Goal: Task Accomplishment & Management: Understand process/instructions

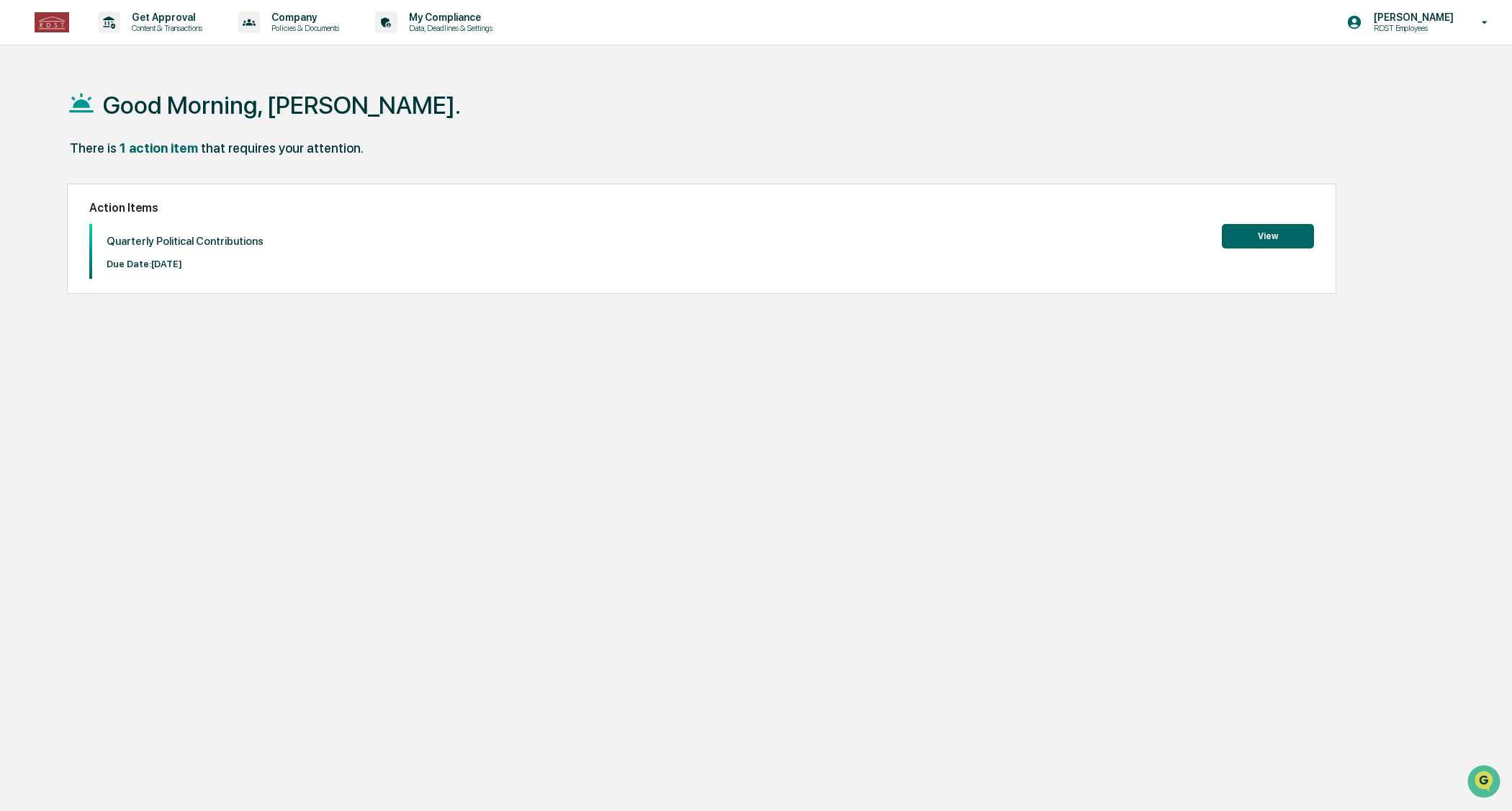
click at [1280, 238] on button "View" at bounding box center [1268, 236] width 92 height 25
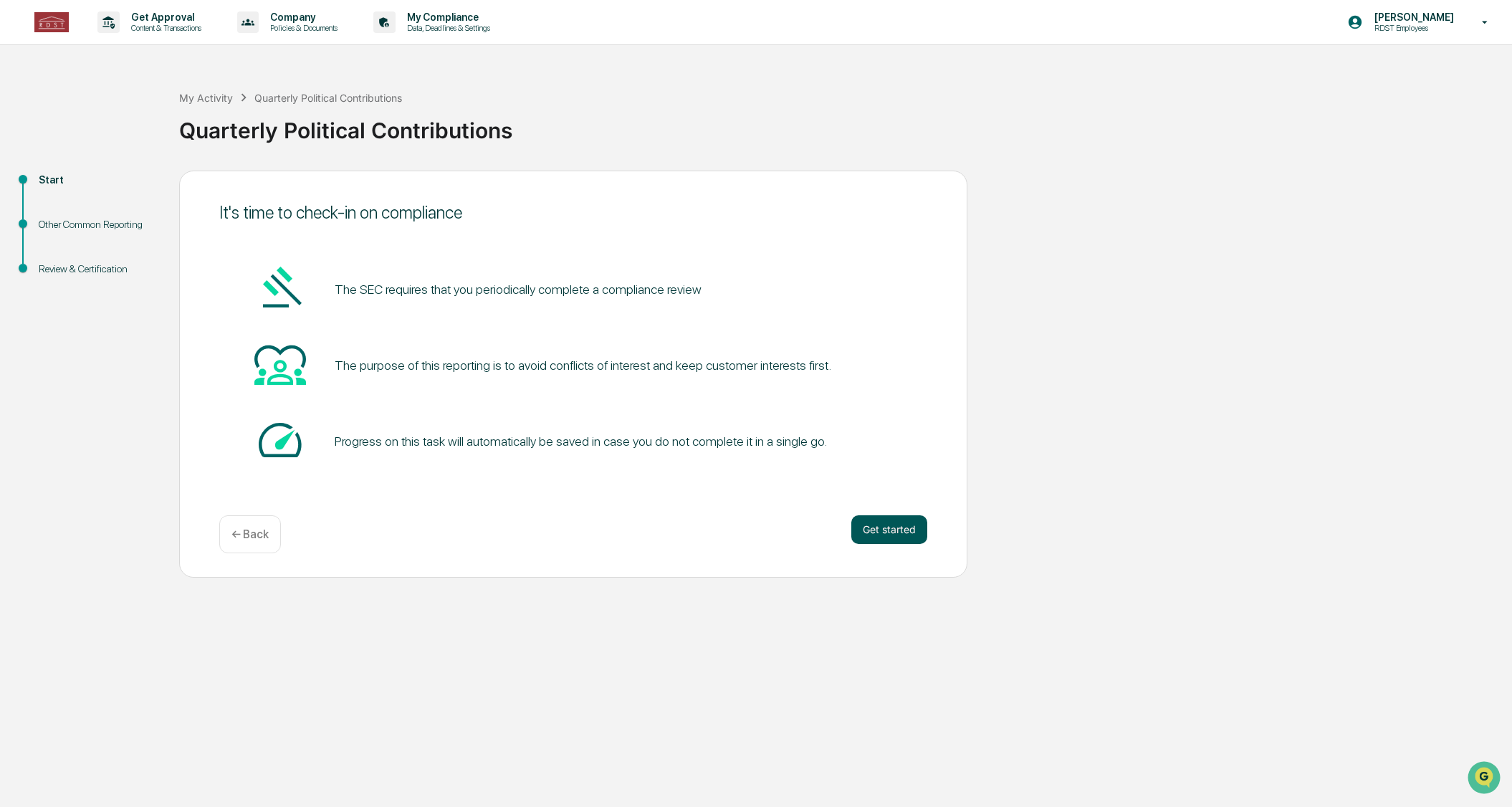
click at [880, 524] on button "Get started" at bounding box center [889, 530] width 76 height 29
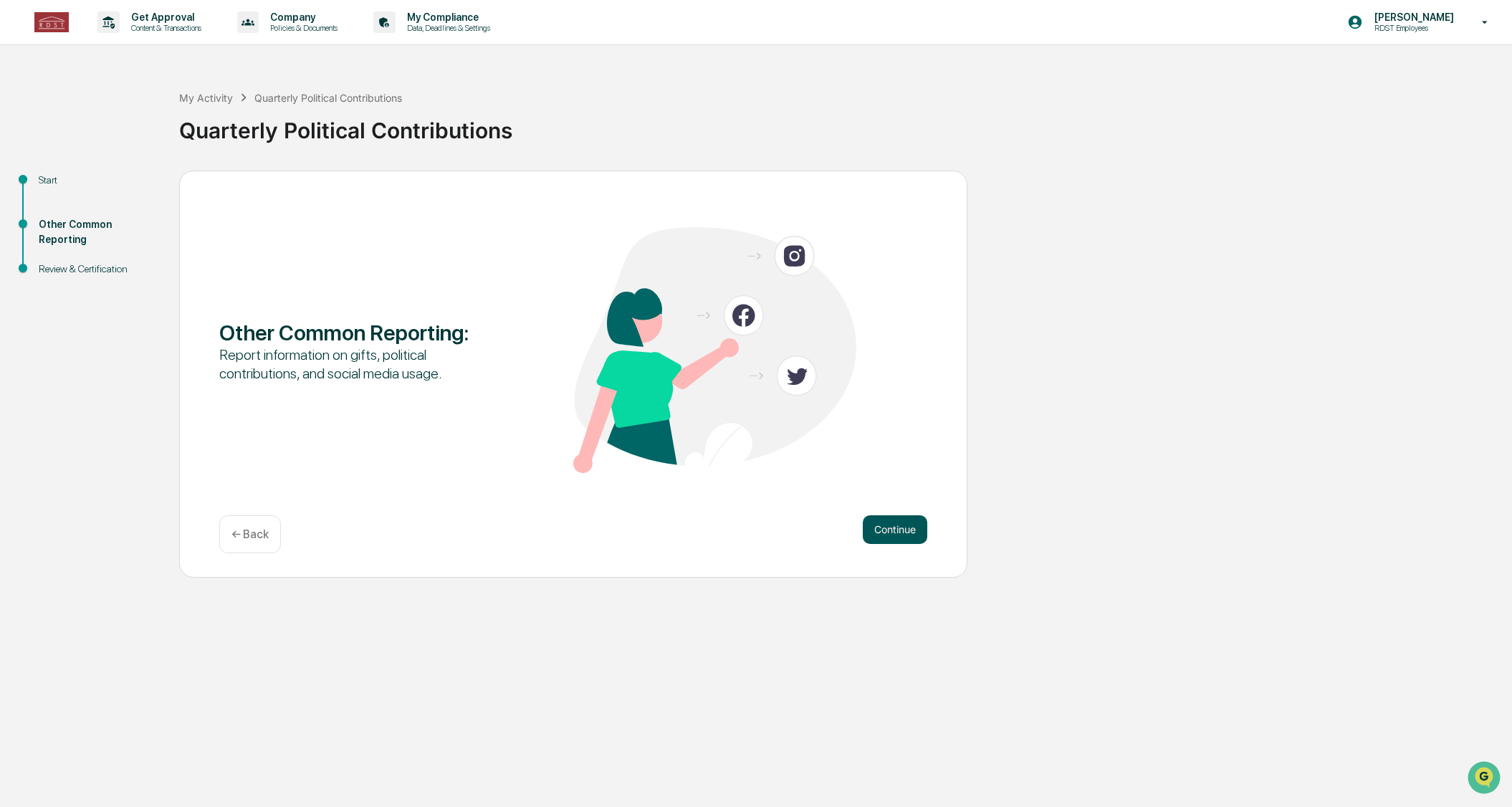
click at [885, 527] on button "Continue" at bounding box center [895, 530] width 64 height 29
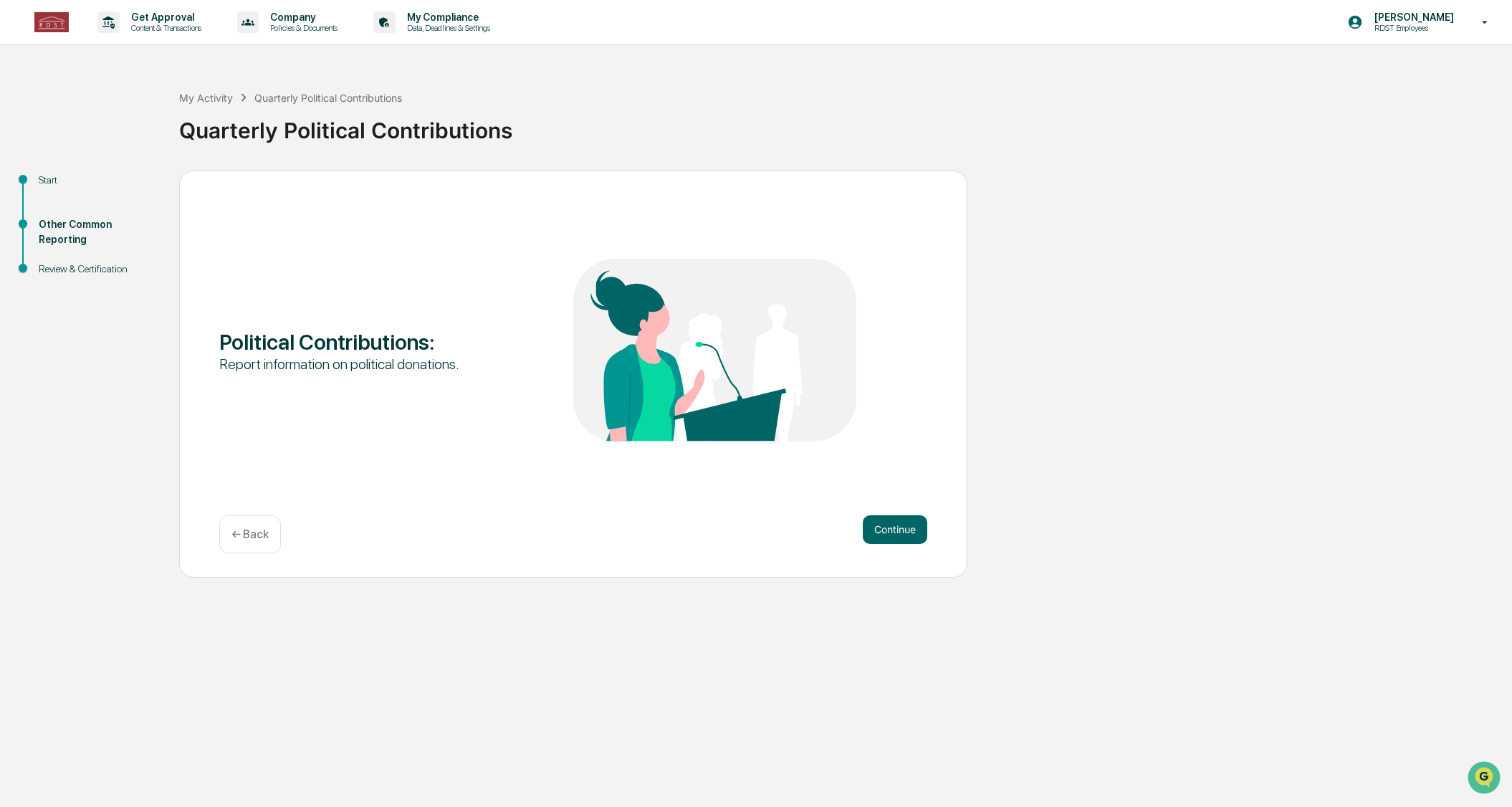
click at [885, 527] on button "Continue" at bounding box center [895, 530] width 64 height 29
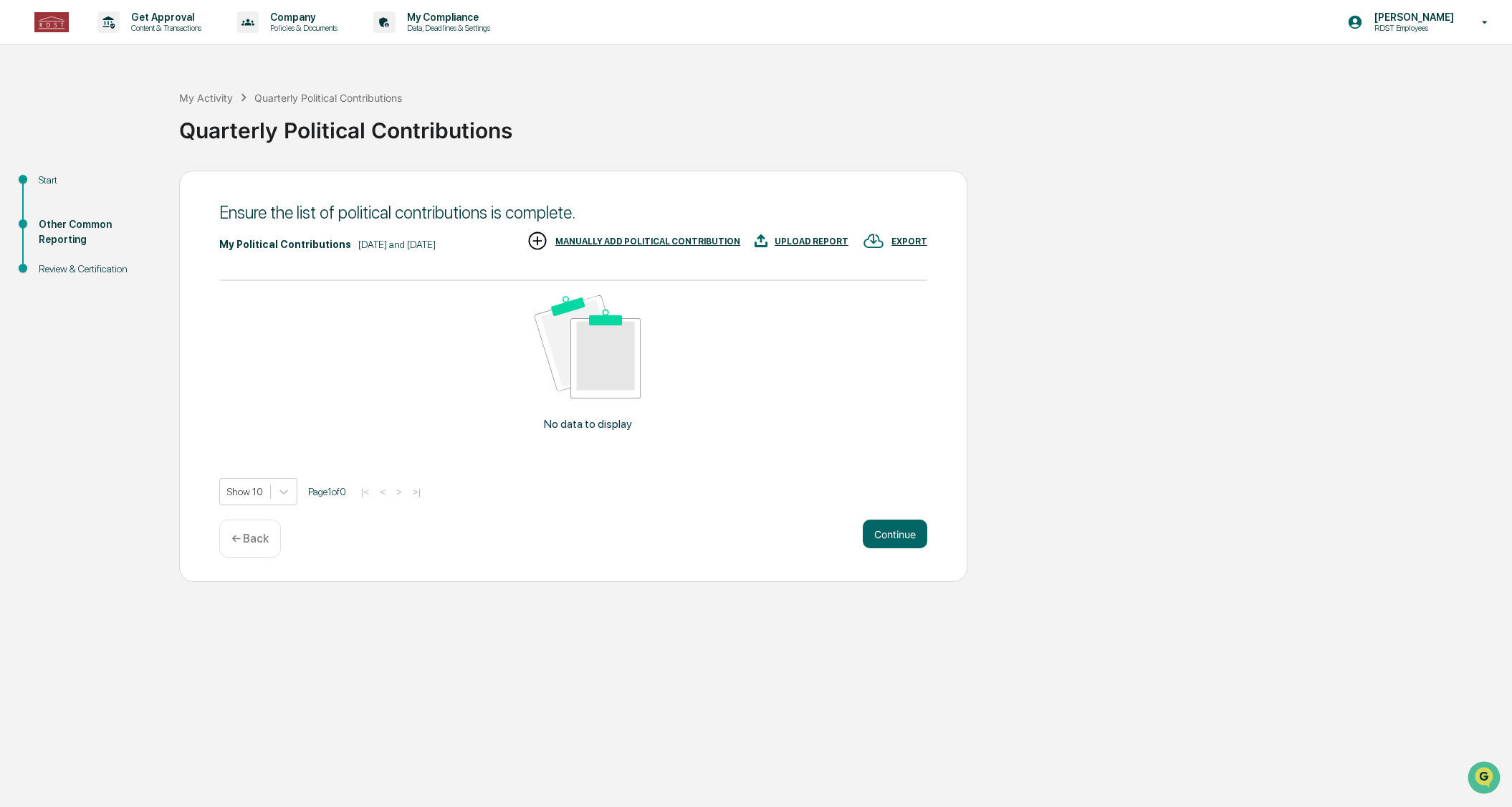
click at [885, 527] on button "Continue" at bounding box center [895, 534] width 64 height 29
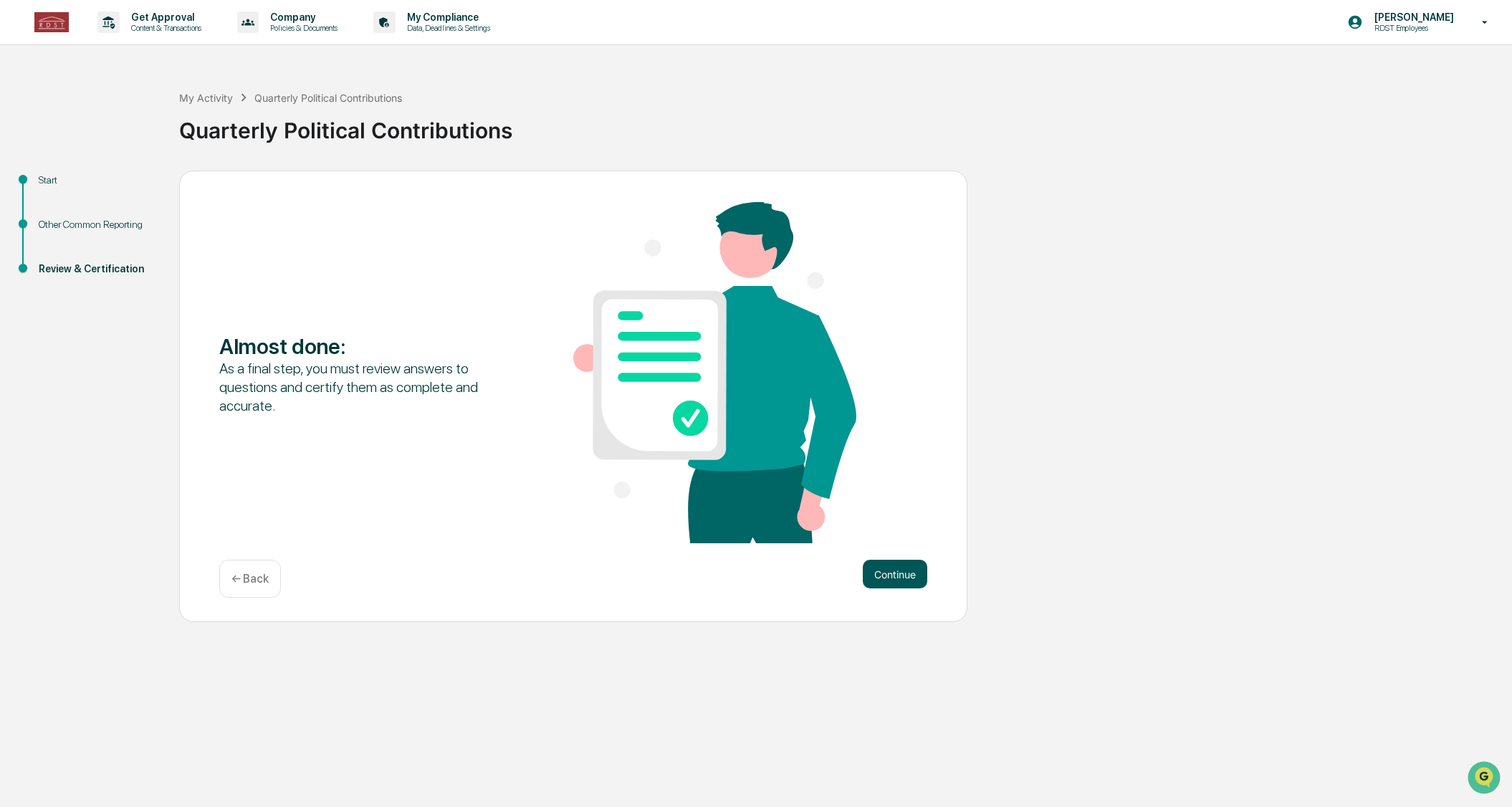
click at [902, 564] on button "Continue" at bounding box center [895, 575] width 64 height 29
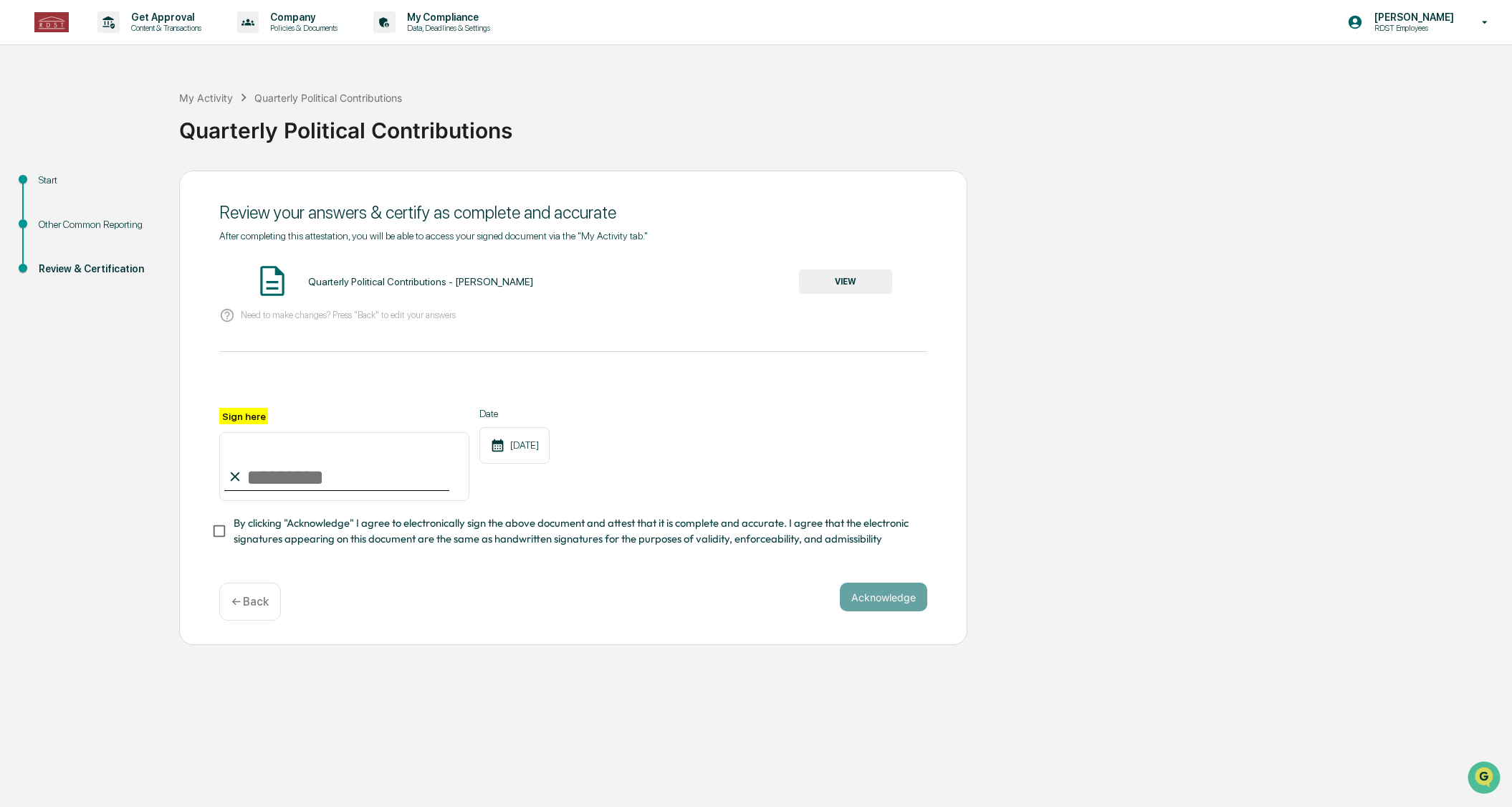
click at [326, 486] on input "Sign here" at bounding box center [343, 467] width 250 height 69
type input "**********"
click at [865, 594] on button "Acknowledge" at bounding box center [884, 598] width 87 height 29
click at [858, 278] on button "VIEW" at bounding box center [845, 282] width 93 height 25
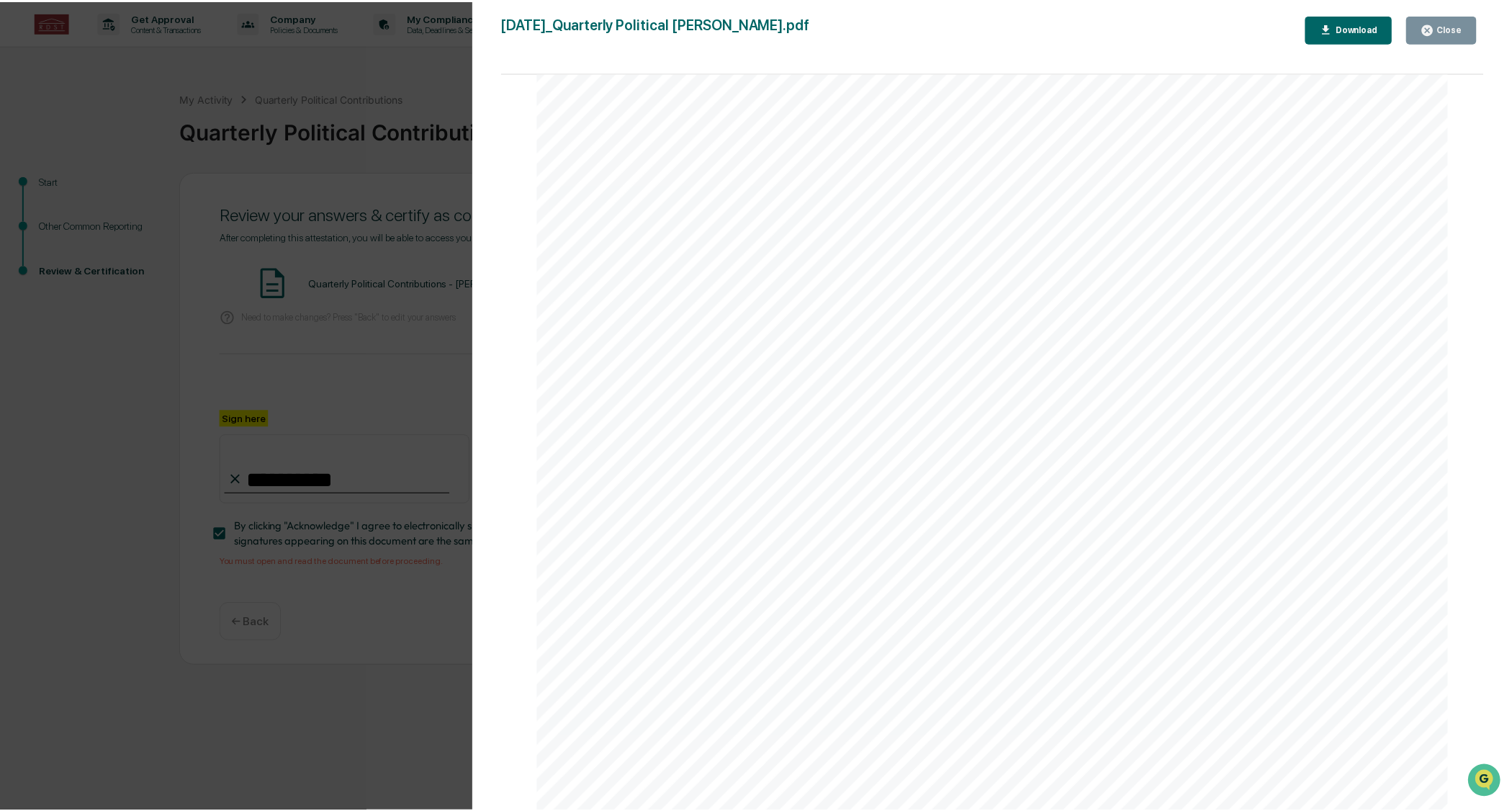
scroll to position [3276, 0]
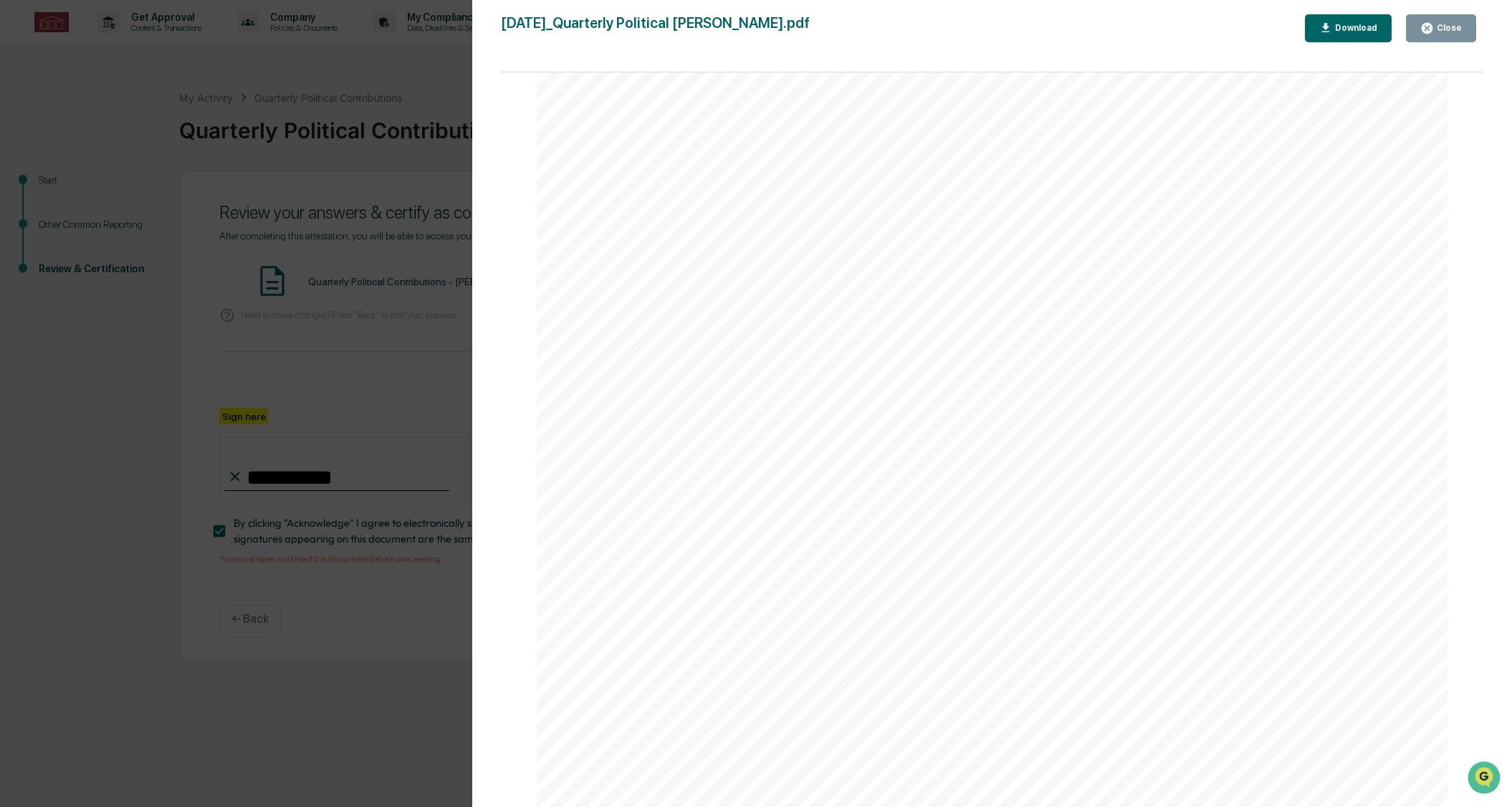
click at [1448, 39] on button "Close" at bounding box center [1441, 28] width 71 height 28
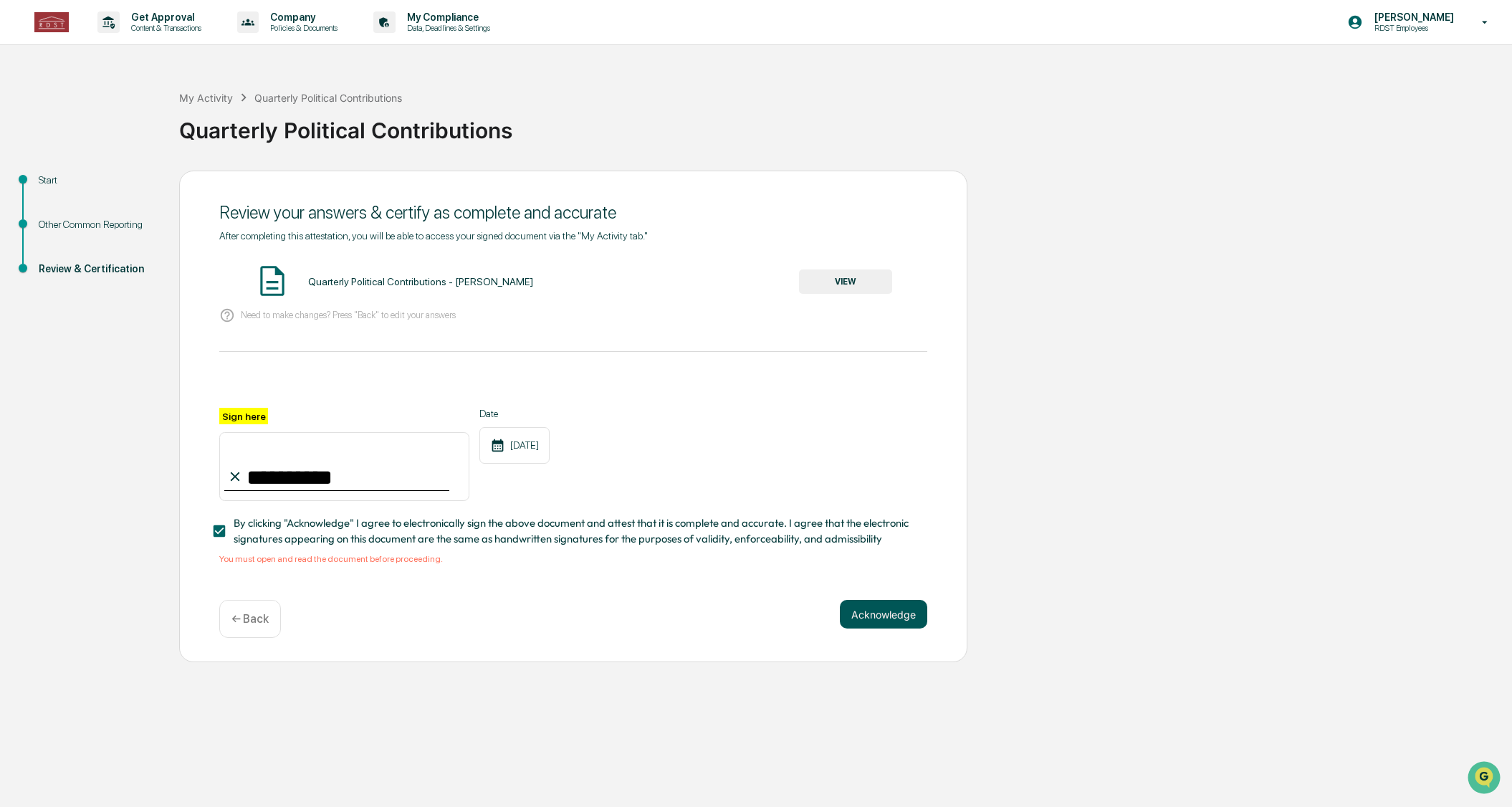
click at [873, 618] on button "Acknowledge" at bounding box center [884, 614] width 87 height 29
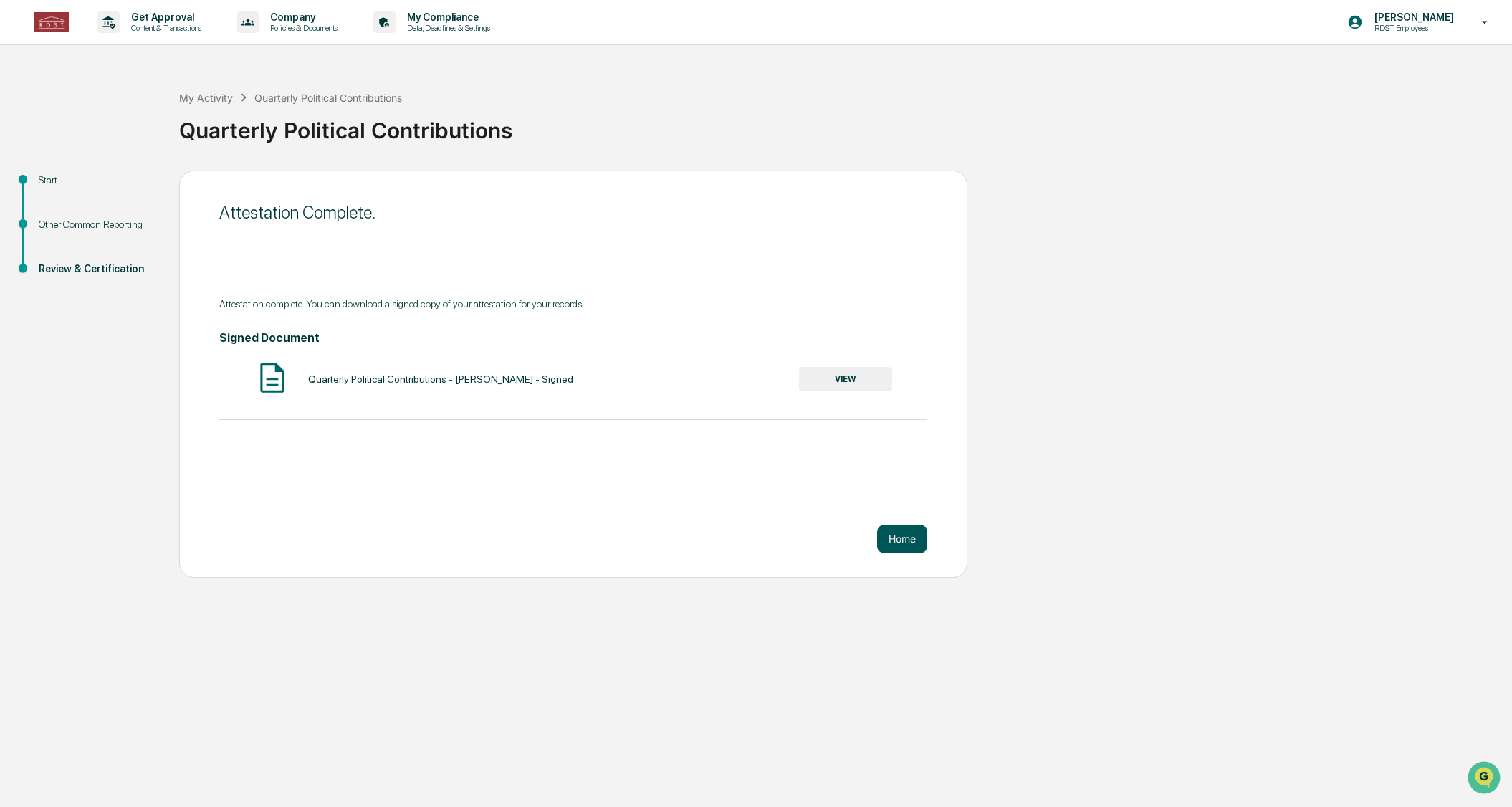
click at [902, 543] on button "Home" at bounding box center [902, 539] width 50 height 29
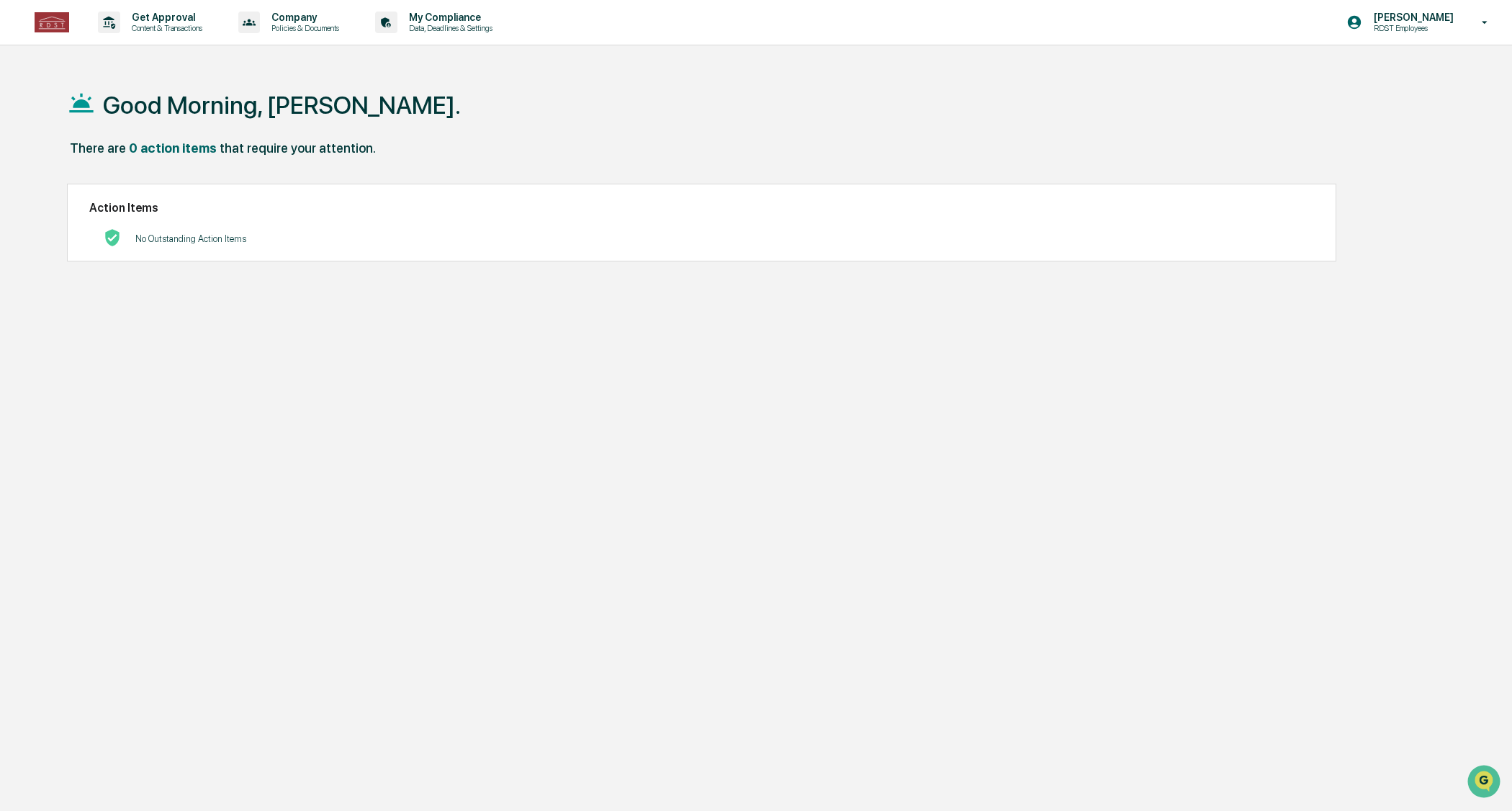
click at [906, 545] on div "Good Morning, [PERSON_NAME]. There are 0 action items that require your attenti…" at bounding box center [748, 474] width 1404 height 811
